Goal: Task Accomplishment & Management: Use online tool/utility

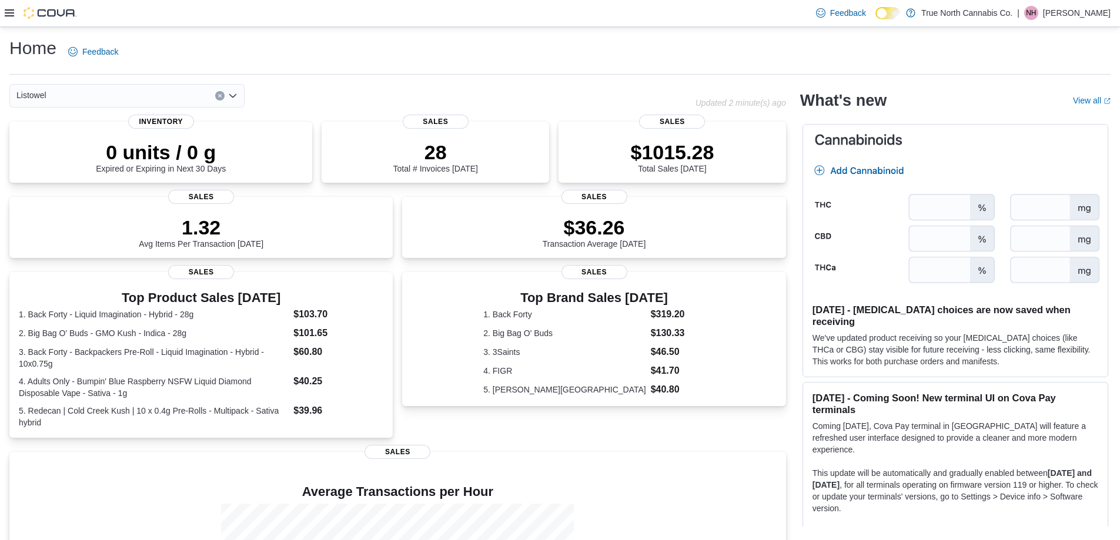
click at [4, 14] on div "Feedback Dark Mode True North Cannabis Co. | NH [PERSON_NAME]" at bounding box center [560, 13] width 1120 height 27
click at [9, 11] on icon at bounding box center [9, 12] width 9 height 7
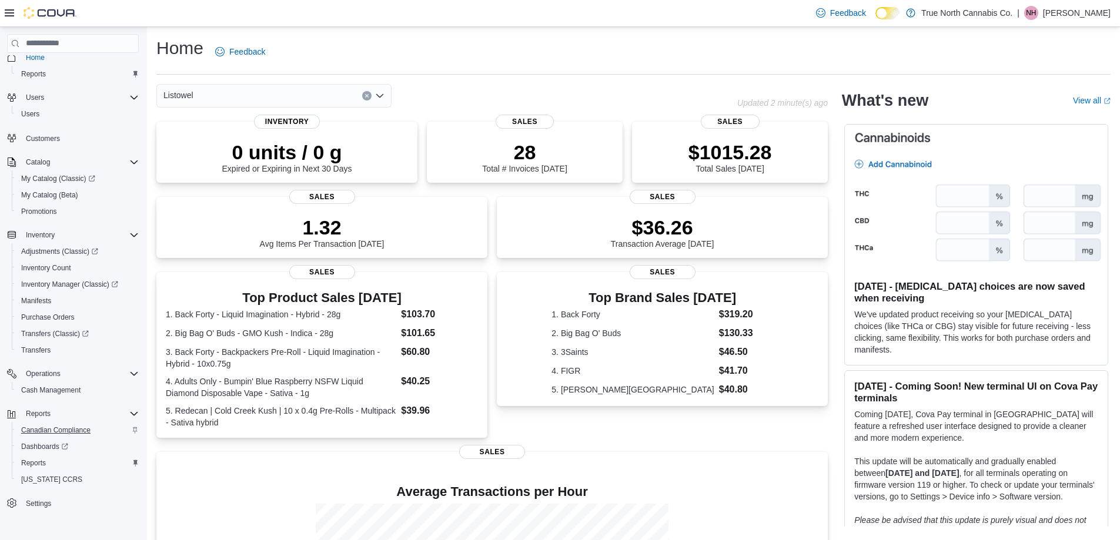
scroll to position [18, 0]
click at [32, 450] on span "Reports" at bounding box center [33, 457] width 25 height 14
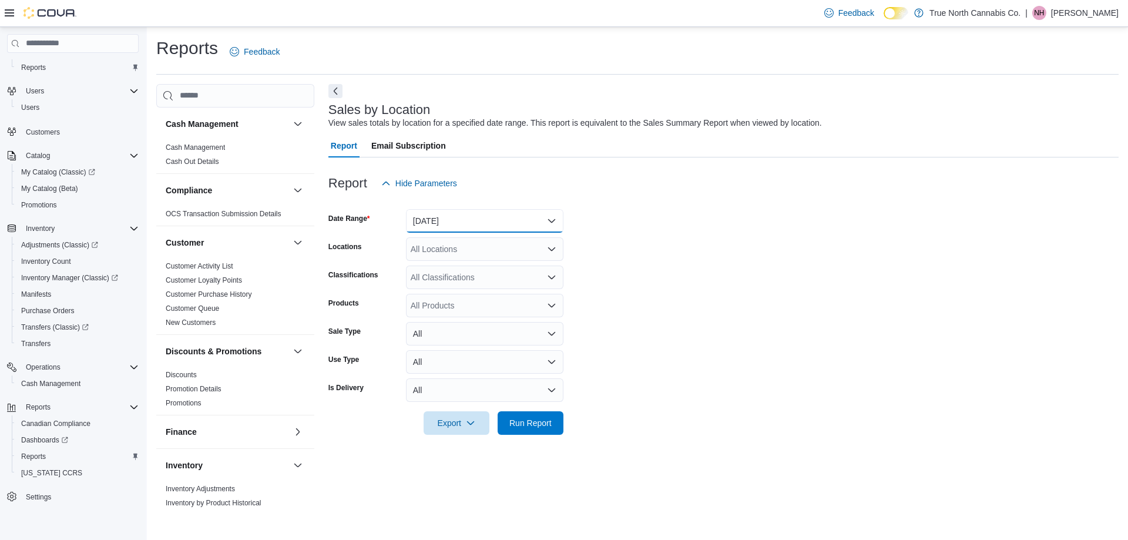
click at [467, 226] on button "Yesterday" at bounding box center [484, 221] width 157 height 24
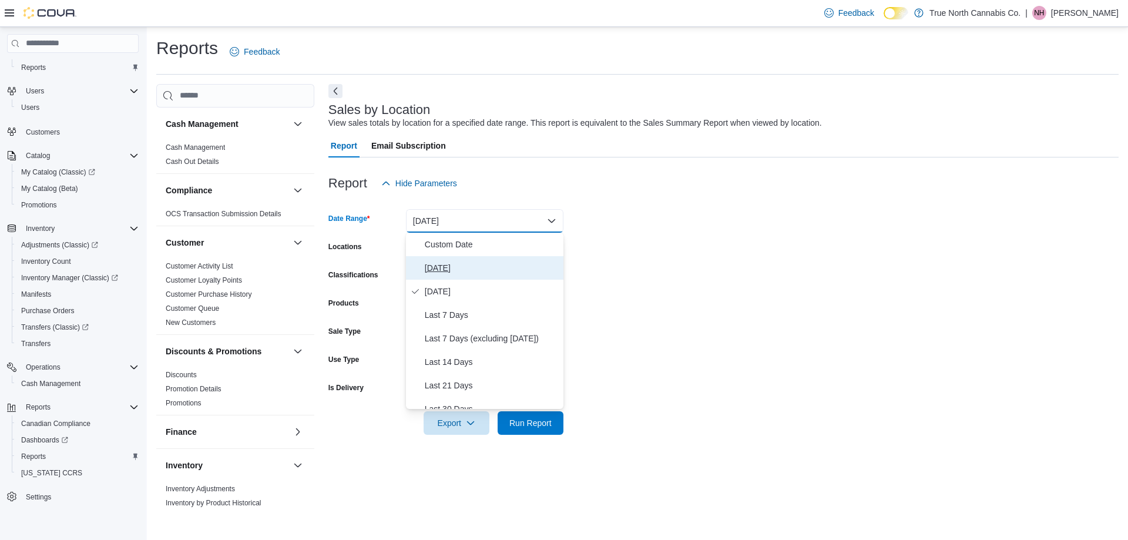
click at [472, 266] on span "Today" at bounding box center [492, 268] width 134 height 14
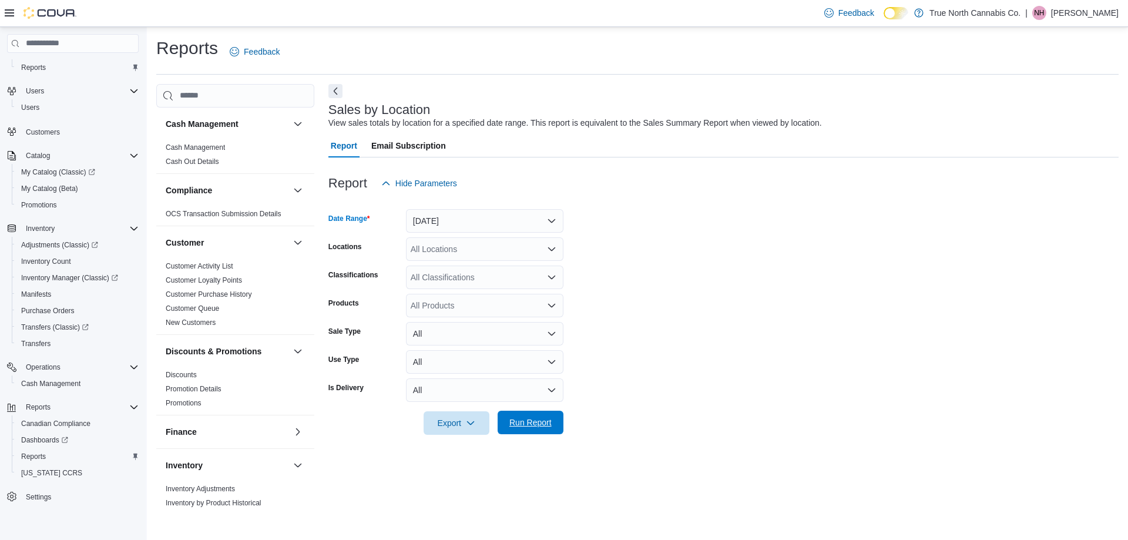
click at [557, 426] on button "Run Report" at bounding box center [531, 423] width 66 height 24
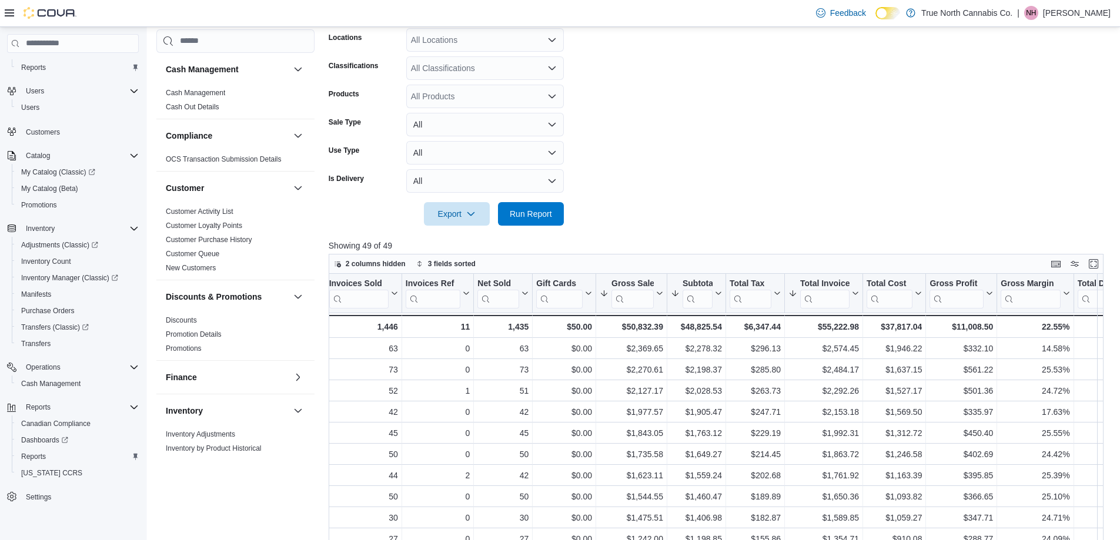
scroll to position [188, 0]
